Goal: Information Seeking & Learning: Learn about a topic

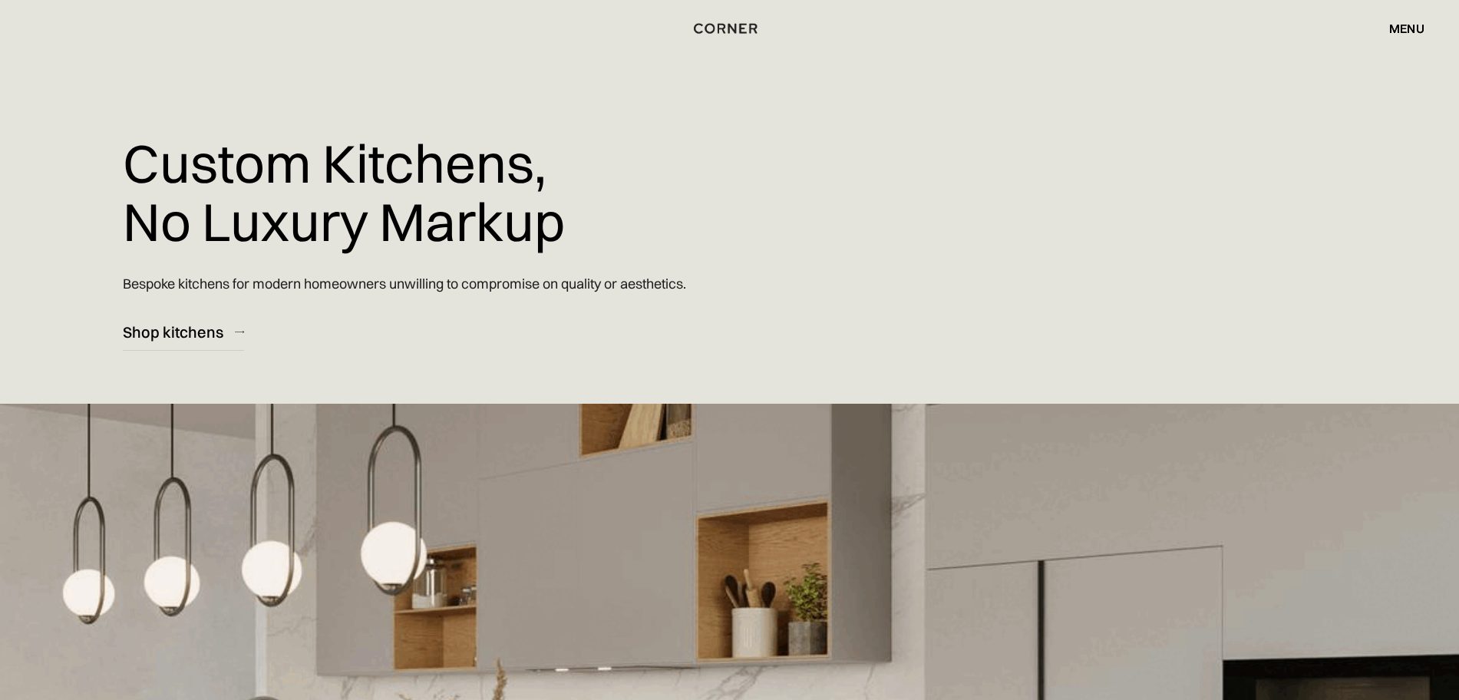
click at [1405, 31] on div "menu" at bounding box center [1406, 28] width 35 height 12
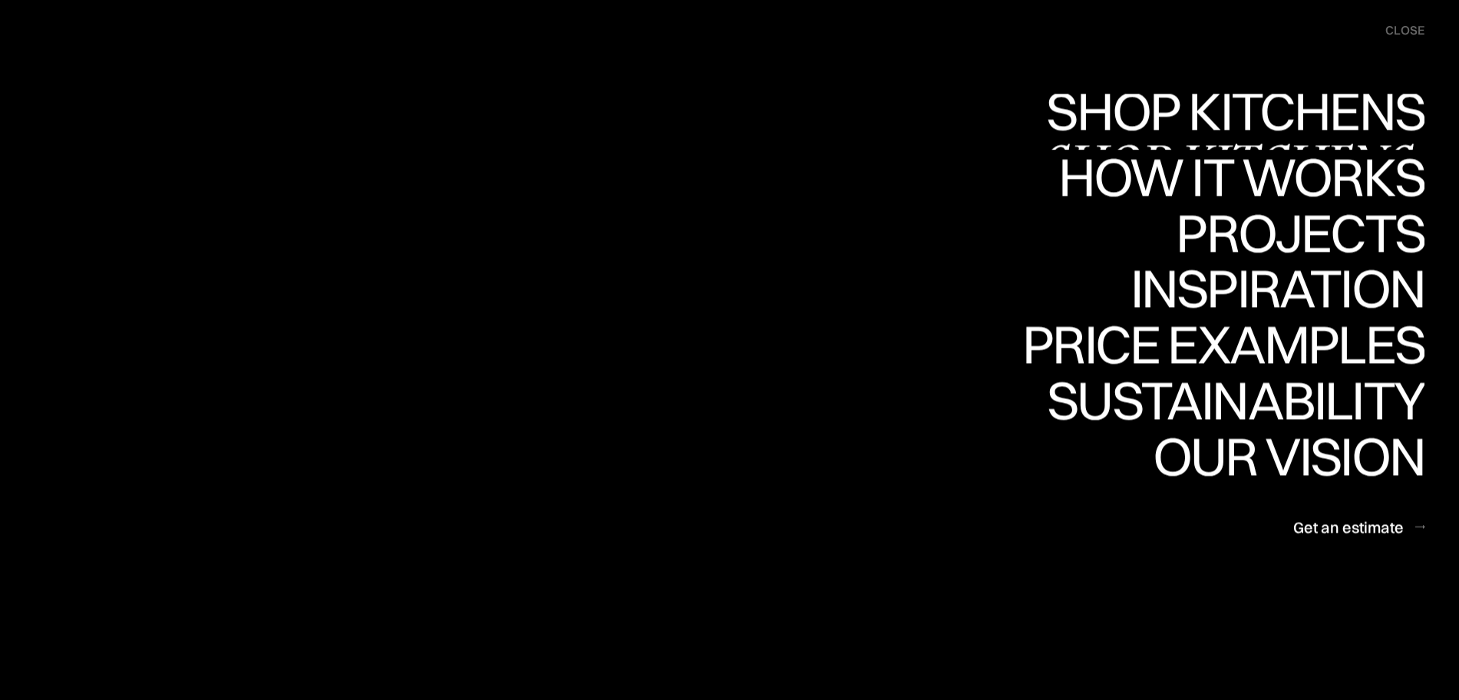
click at [1281, 114] on link "Shop Kitchens Shop Kitchens" at bounding box center [1231, 122] width 386 height 56
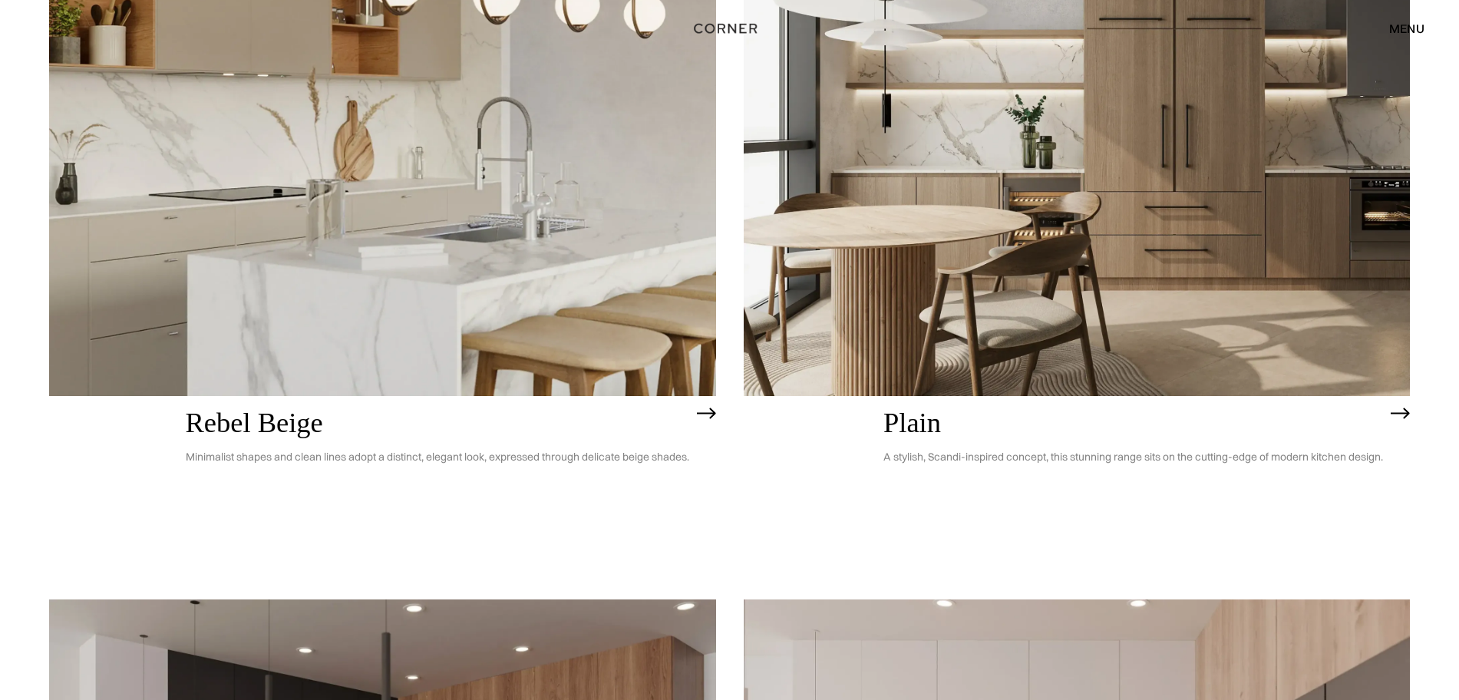
scroll to position [4124, 0]
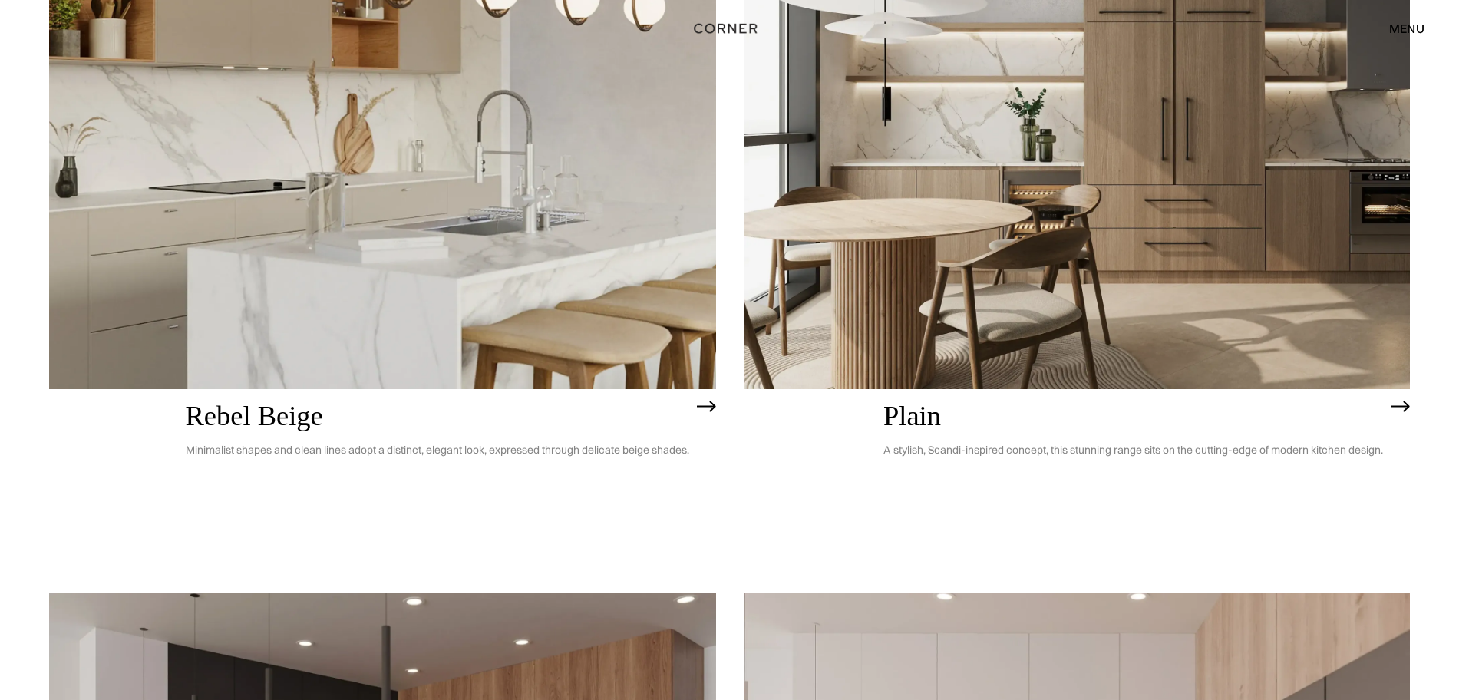
click at [1076, 267] on img at bounding box center [1076, 122] width 667 height 533
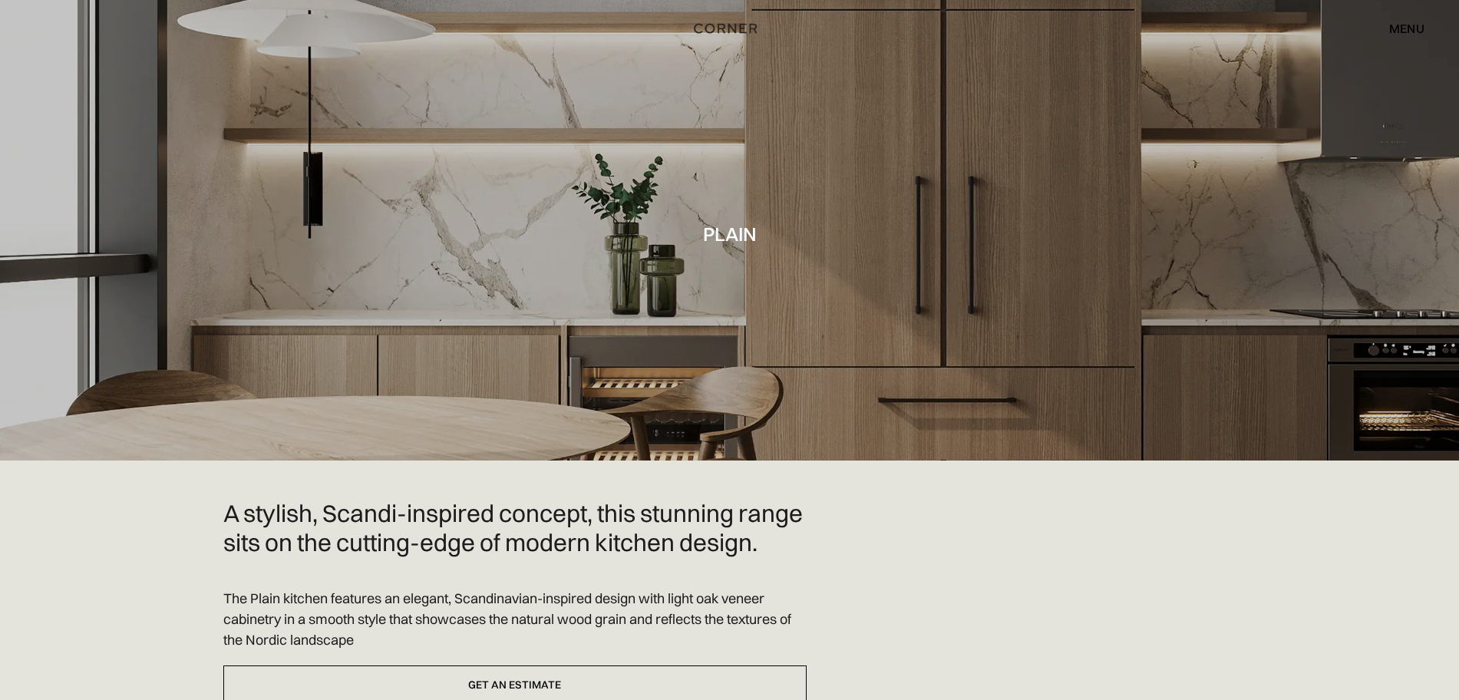
click at [1402, 36] on div "menu close" at bounding box center [1398, 28] width 51 height 26
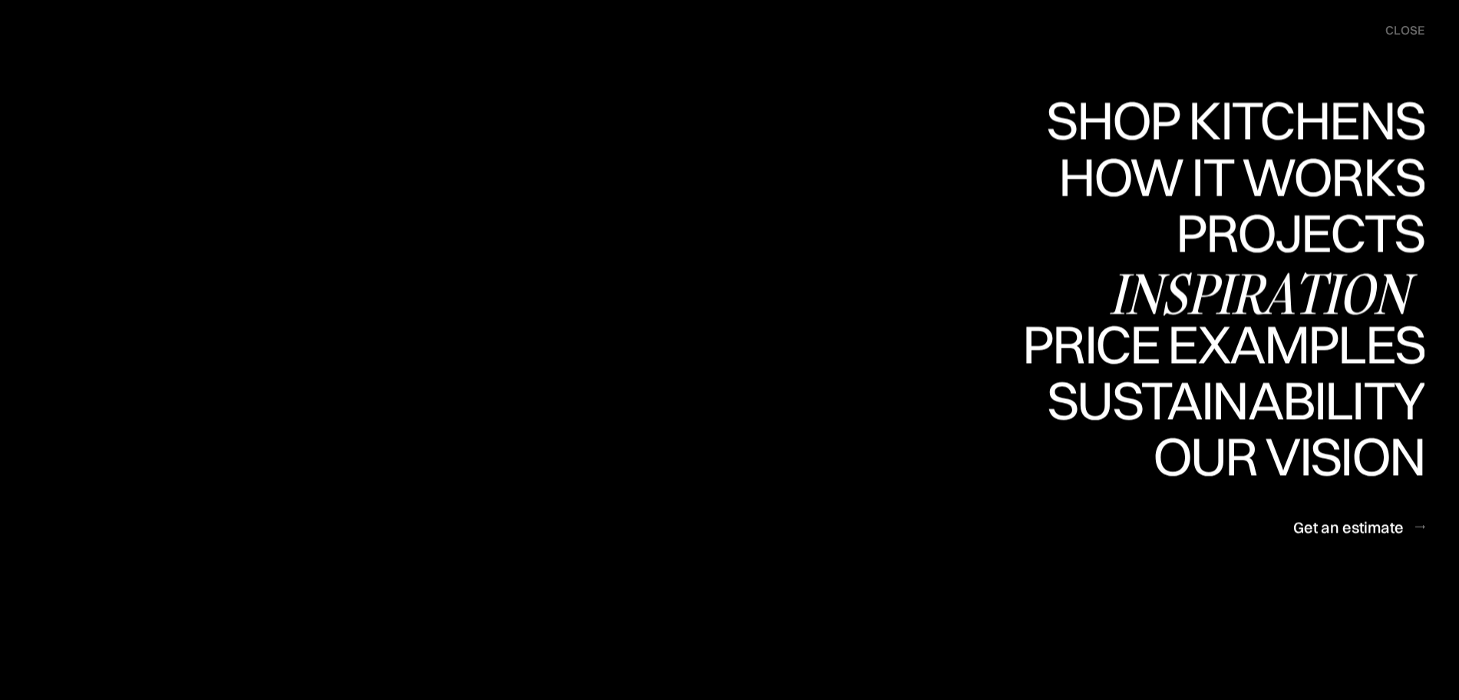
click at [1265, 294] on div "Inspiration" at bounding box center [1266, 293] width 315 height 54
